Goal: Transaction & Acquisition: Purchase product/service

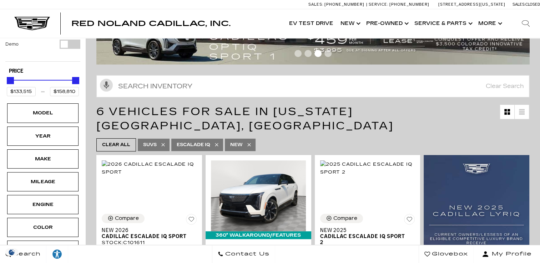
scroll to position [81, 0]
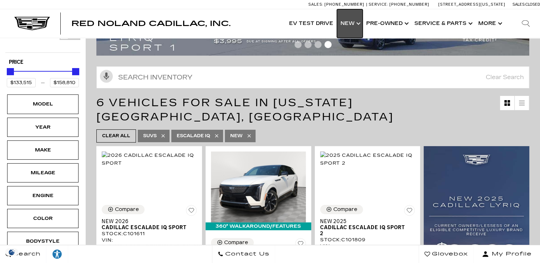
click at [358, 25] on link "Show New" at bounding box center [350, 23] width 26 height 29
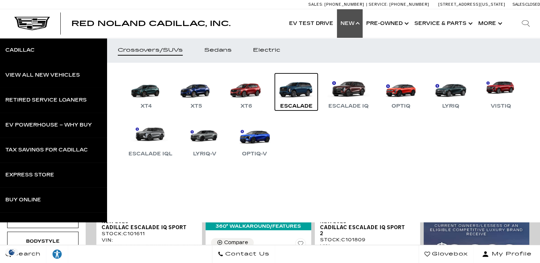
click at [305, 90] on link "Escalade" at bounding box center [296, 91] width 43 height 37
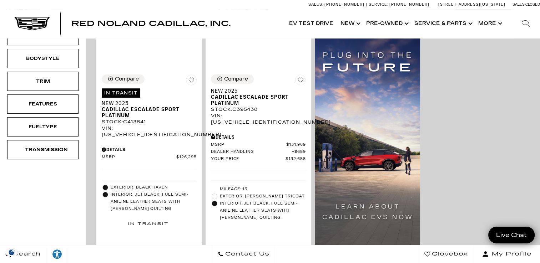
scroll to position [156, 0]
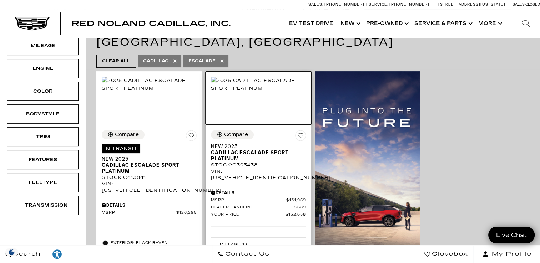
click at [252, 86] on img at bounding box center [258, 85] width 95 height 16
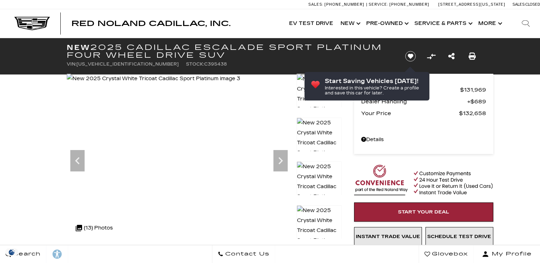
click at [240, 84] on img at bounding box center [153, 79] width 173 height 10
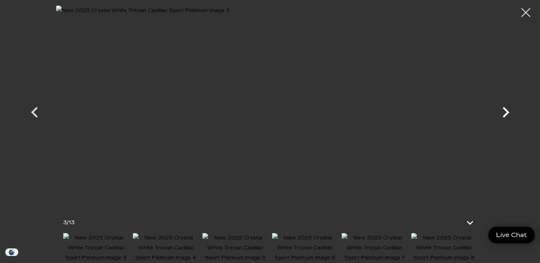
click at [503, 112] on icon "Next" at bounding box center [505, 112] width 21 height 21
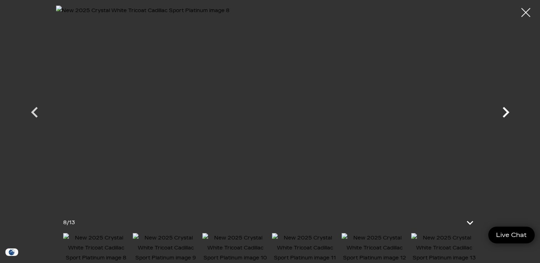
click at [503, 112] on icon "Next" at bounding box center [505, 112] width 21 height 21
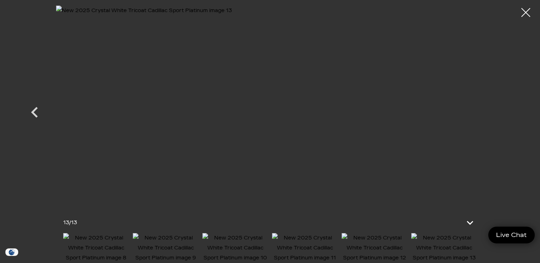
click at [503, 112] on div at bounding box center [269, 105] width 499 height 201
click at [528, 11] on div at bounding box center [525, 12] width 19 height 19
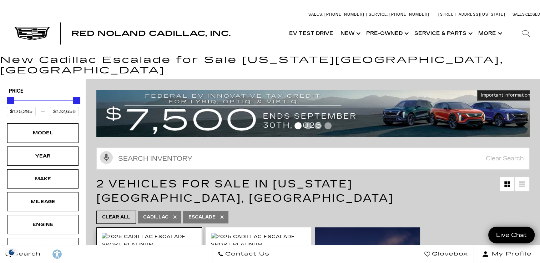
click at [153, 233] on img at bounding box center [149, 241] width 95 height 16
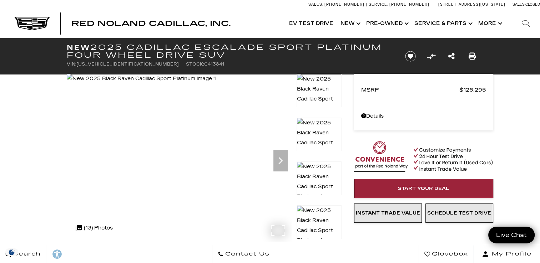
click at [196, 84] on img at bounding box center [141, 79] width 149 height 10
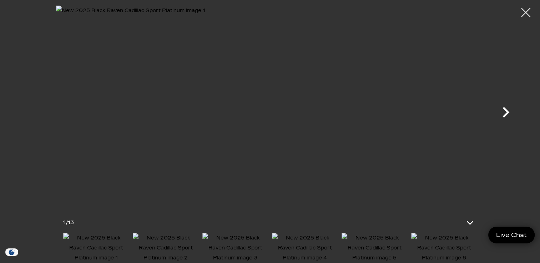
click at [504, 111] on icon "Next" at bounding box center [505, 112] width 21 height 21
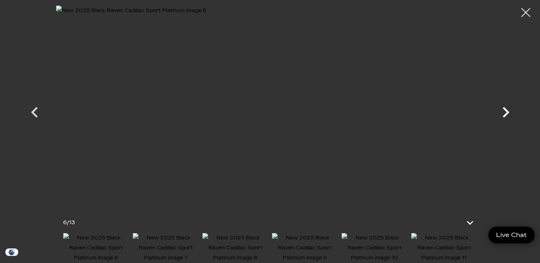
click at [504, 111] on icon "Next" at bounding box center [505, 112] width 21 height 21
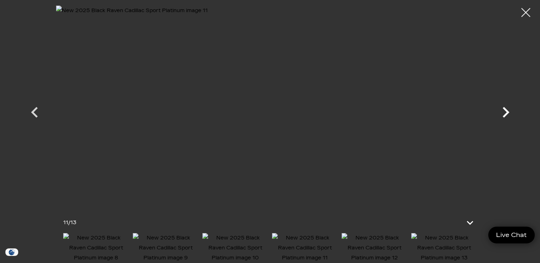
click at [504, 111] on icon "Next" at bounding box center [505, 112] width 21 height 21
click at [504, 111] on div at bounding box center [269, 105] width 499 height 201
click at [521, 16] on div at bounding box center [525, 12] width 19 height 19
